Goal: Task Accomplishment & Management: Manage account settings

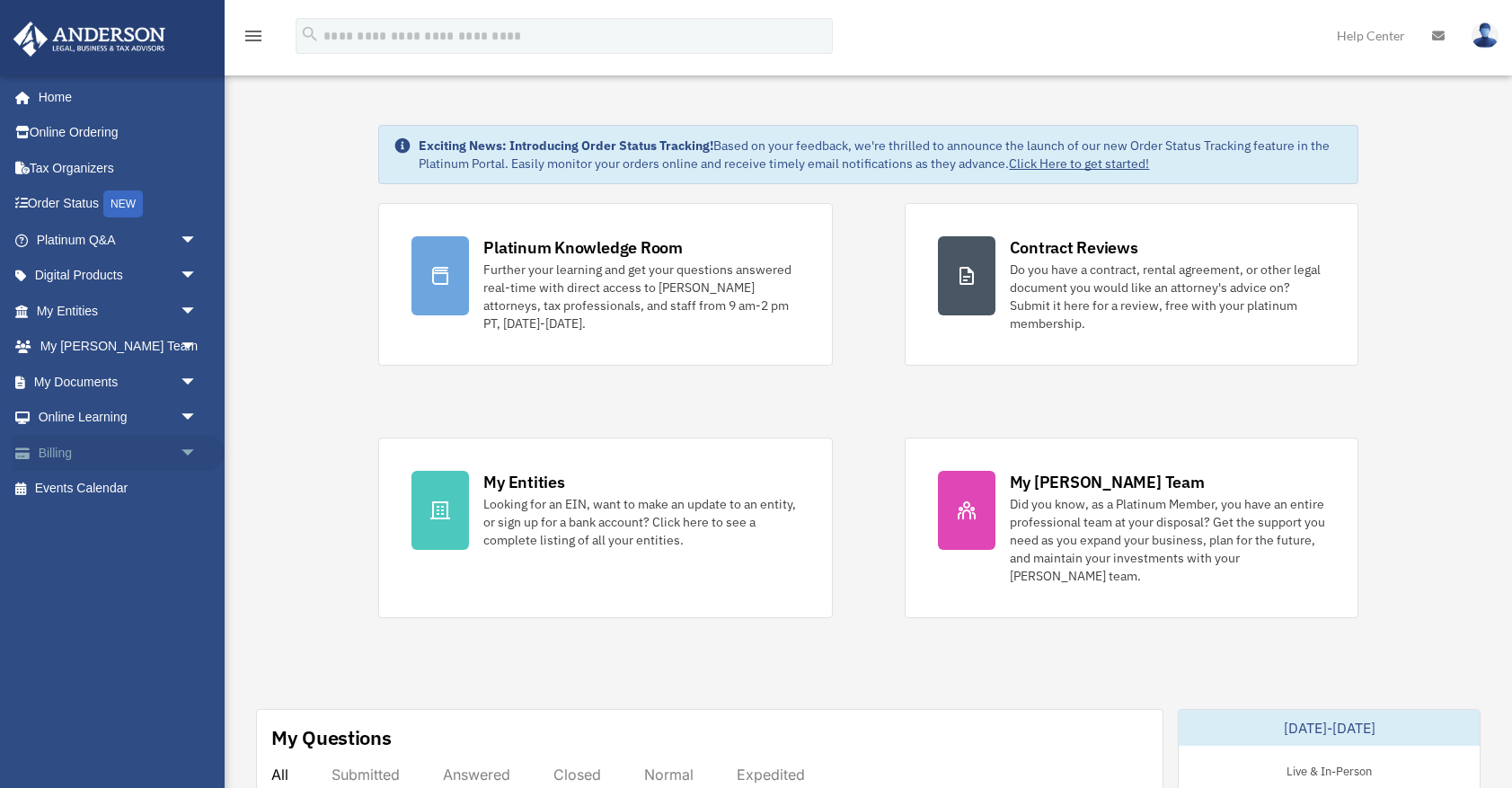
scroll to position [6, 1]
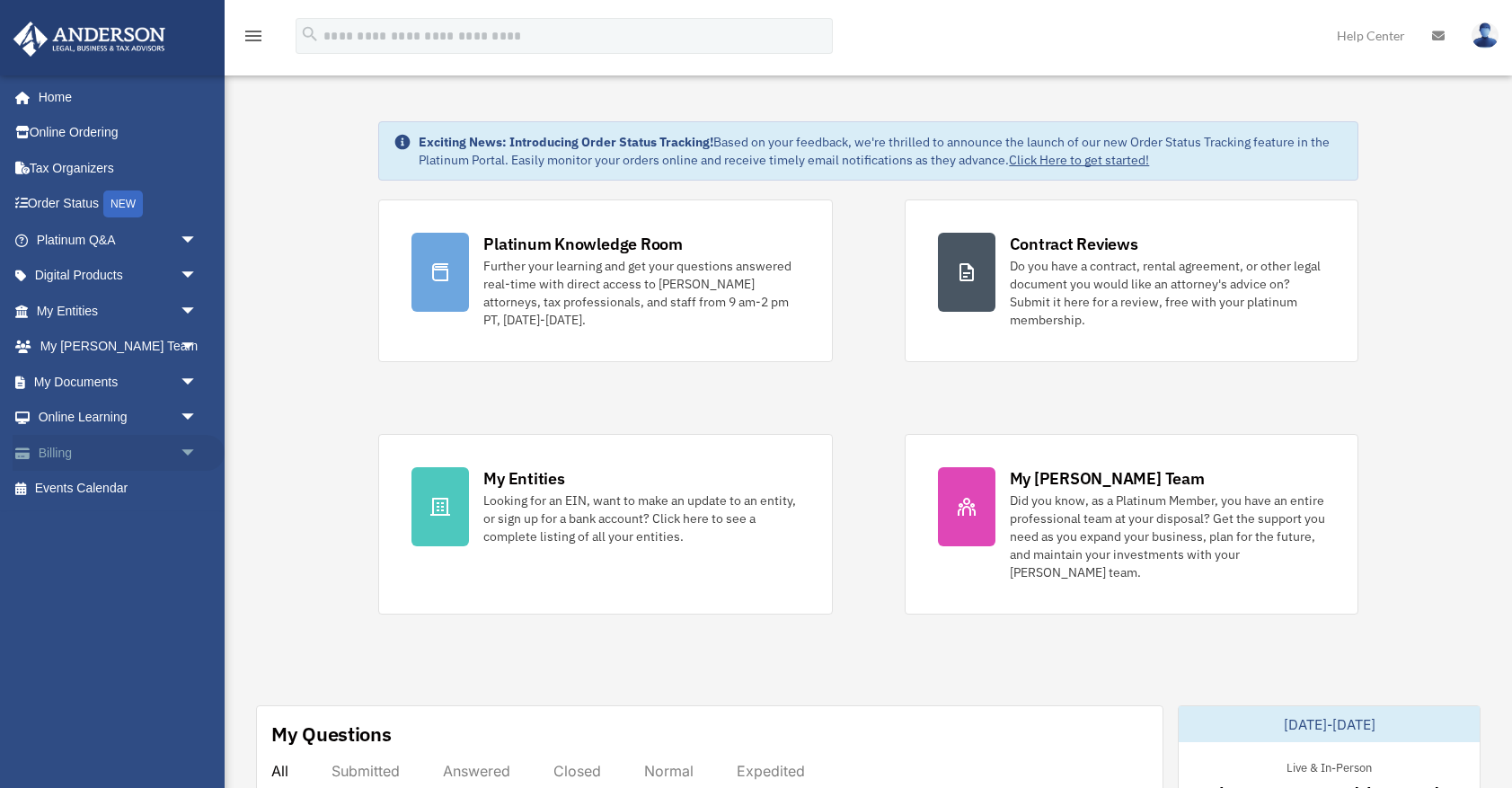
click at [74, 449] on link "Billing arrow_drop_down" at bounding box center [119, 453] width 212 height 36
click at [187, 451] on span "arrow_drop_down" at bounding box center [198, 454] width 36 height 37
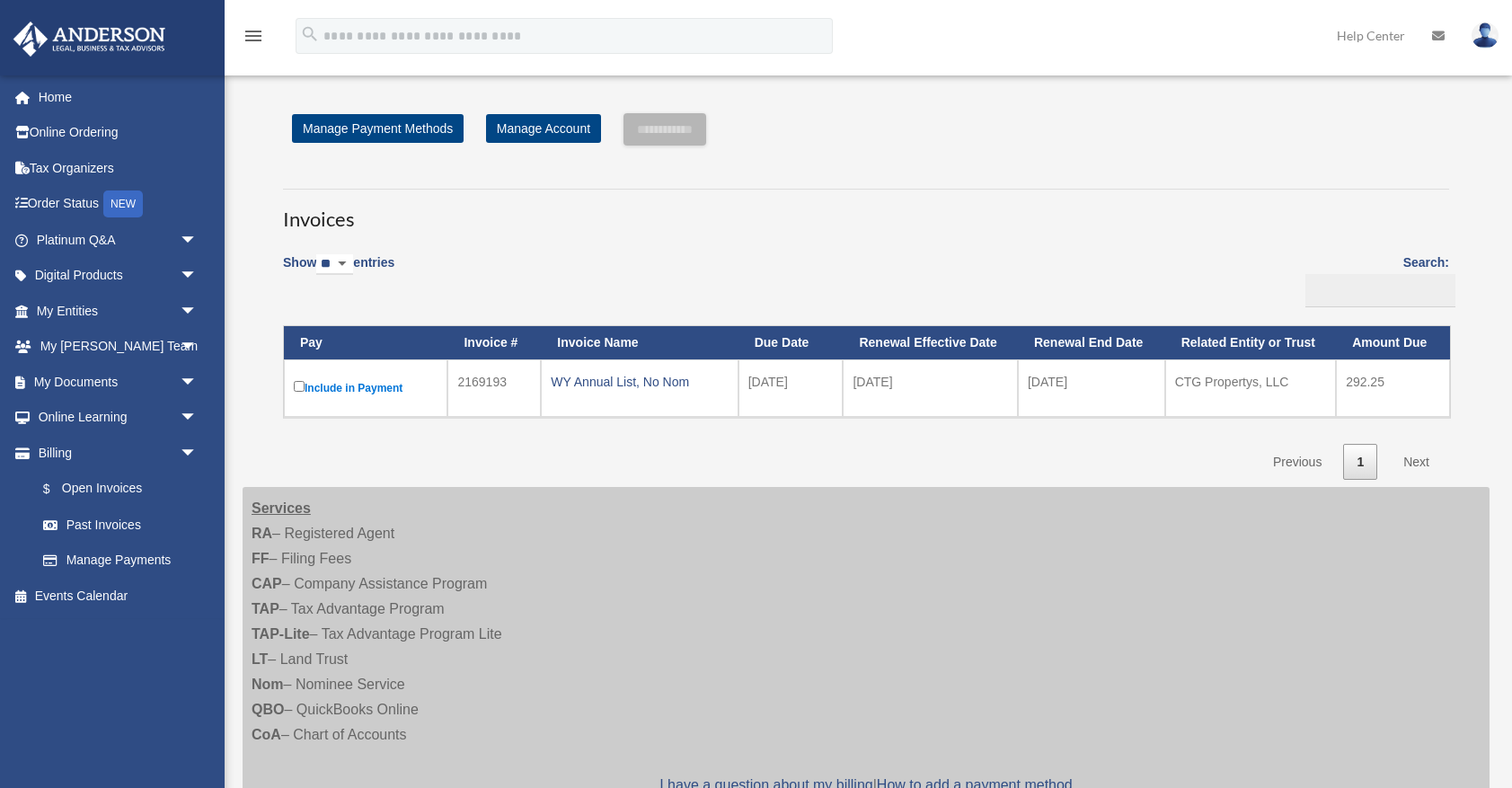
scroll to position [0, 1]
click at [616, 380] on div "WY Annual List, No Nom" at bounding box center [639, 382] width 177 height 25
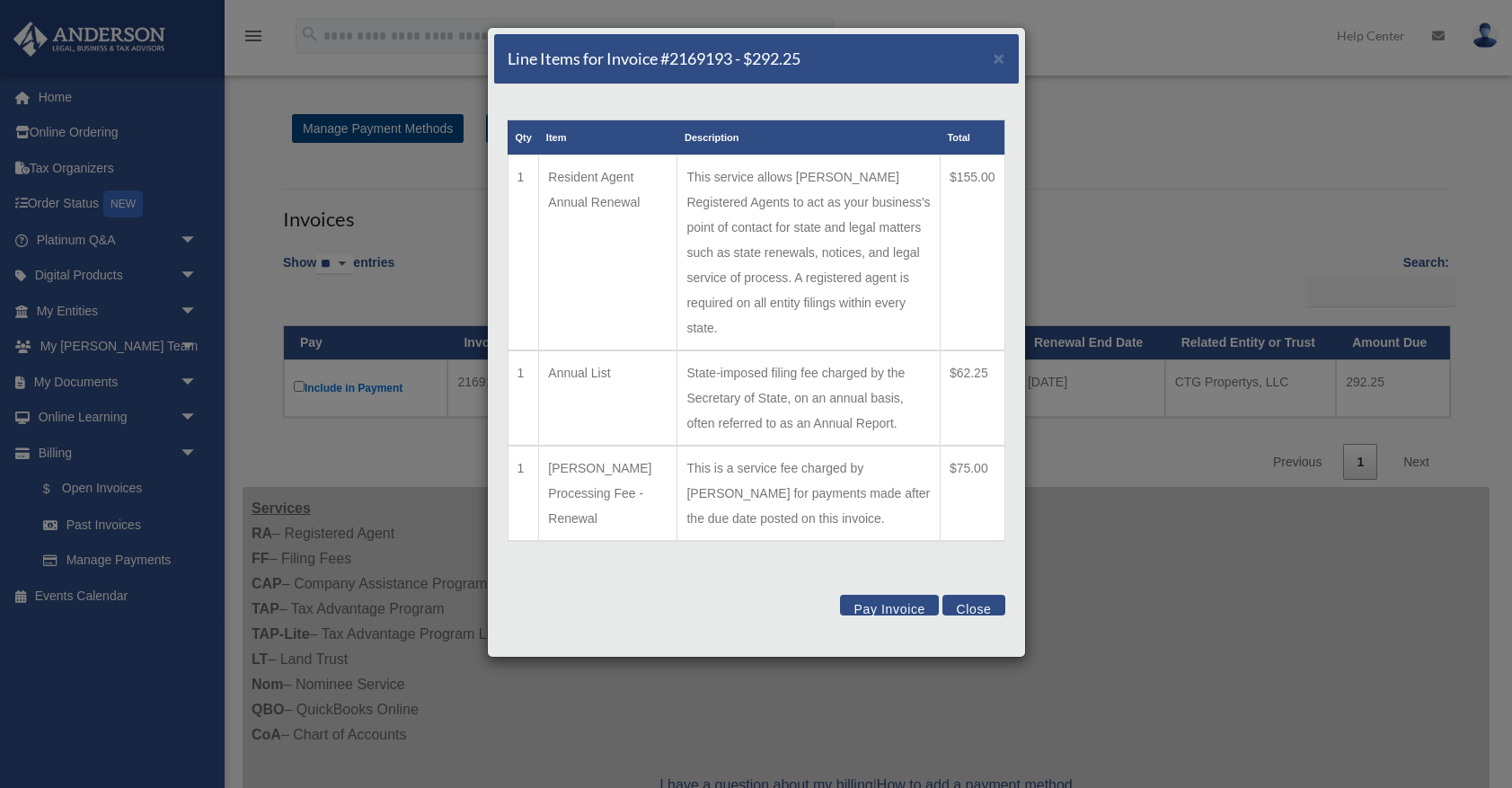
scroll to position [0, 0]
click at [983, 610] on button "Close" at bounding box center [973, 605] width 62 height 20
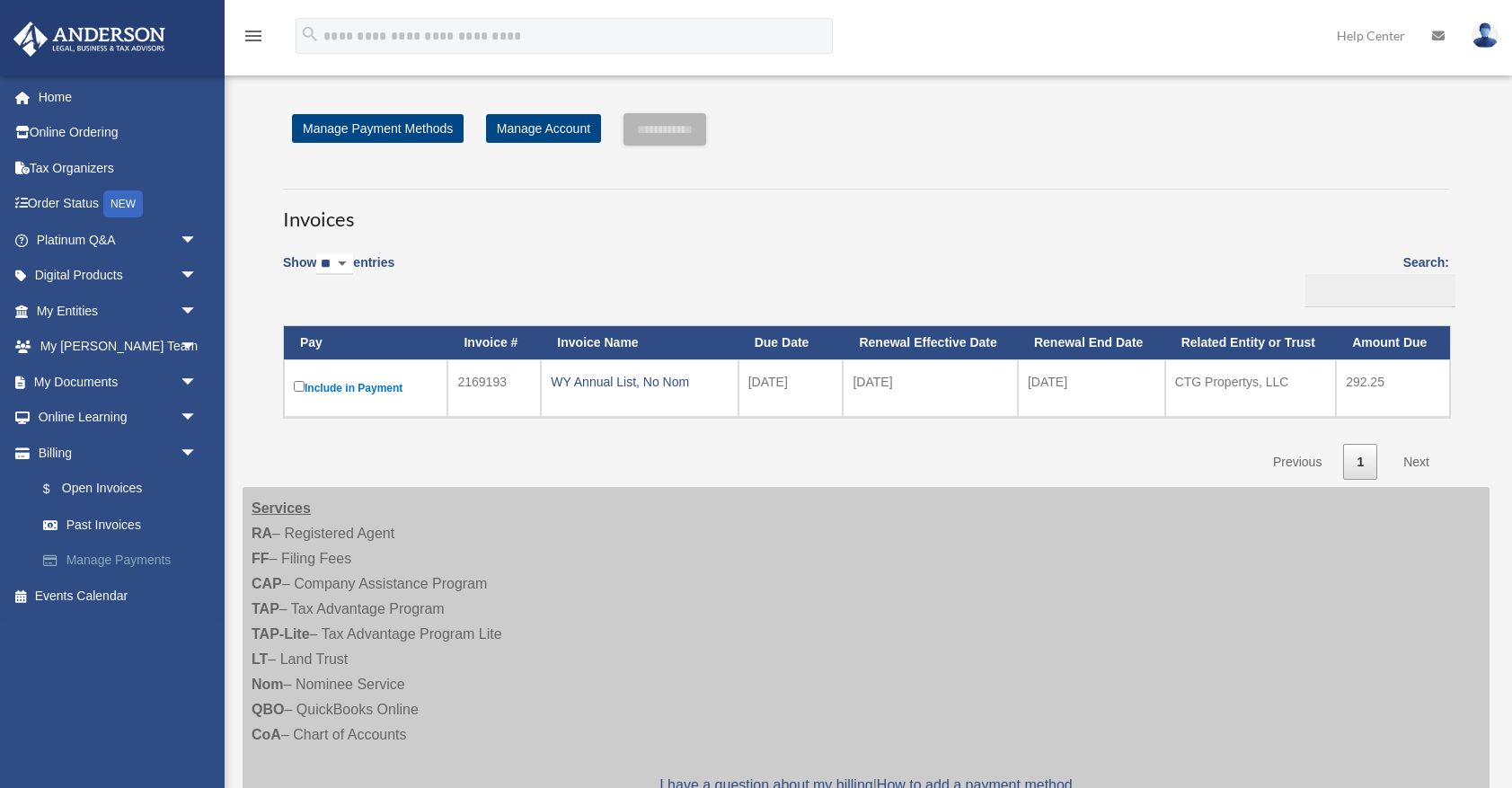
click at [120, 557] on link "Manage Payments" at bounding box center [125, 561] width 200 height 36
click at [125, 482] on link "$ Open Invoices" at bounding box center [125, 490] width 200 height 37
click at [1487, 40] on img at bounding box center [1484, 35] width 27 height 26
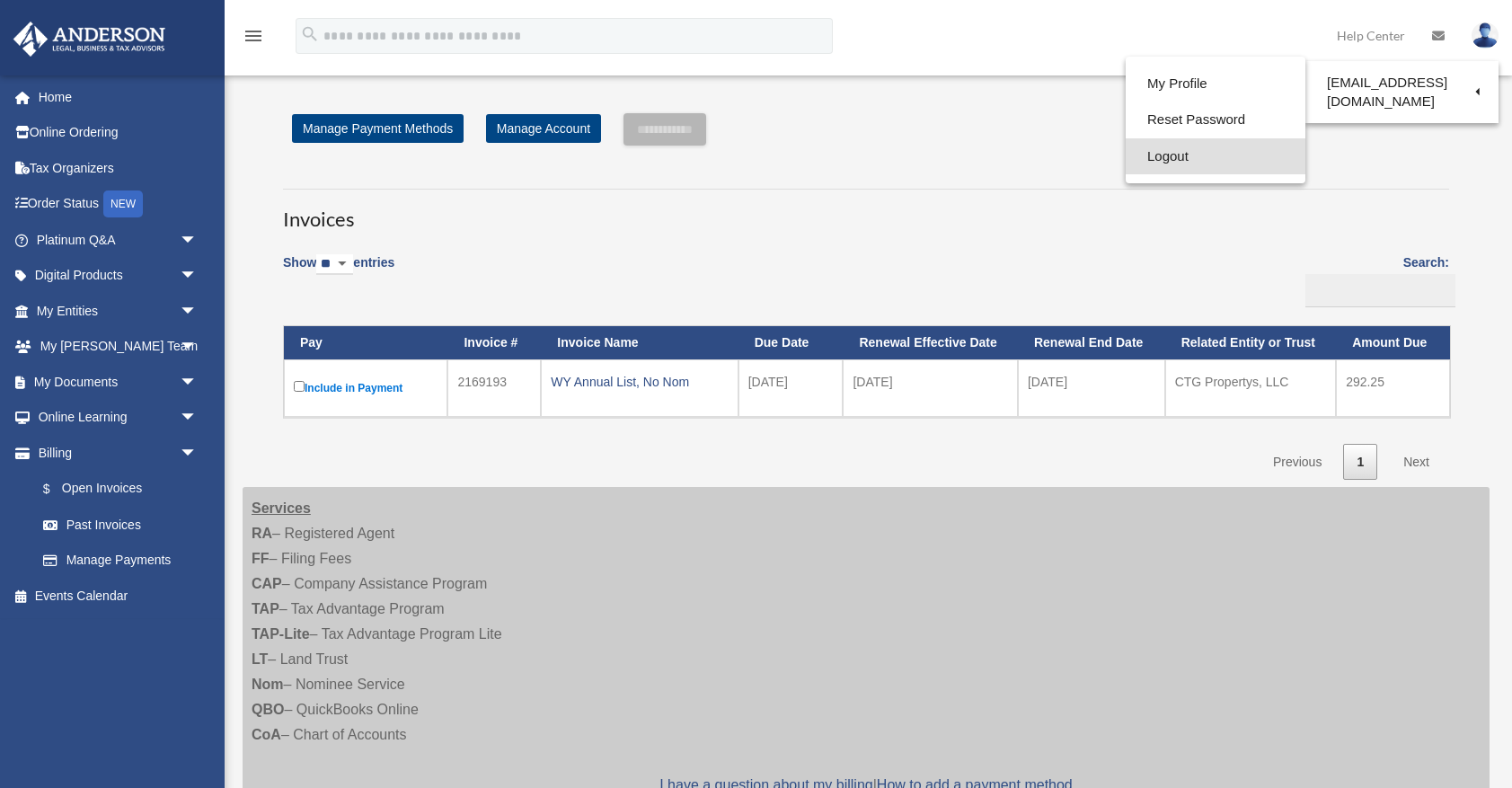
click at [1205, 154] on link "Logout" at bounding box center [1216, 157] width 180 height 37
